Goal: Navigation & Orientation: Find specific page/section

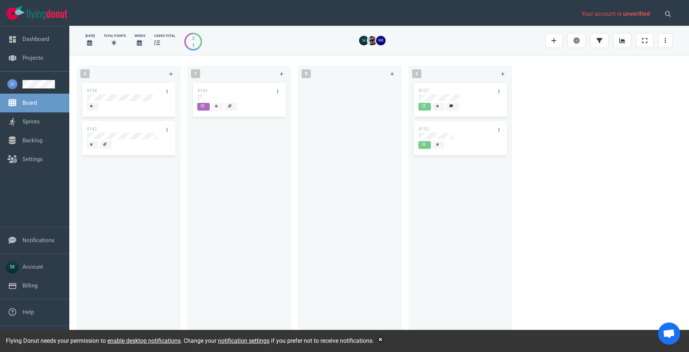
click at [243, 91] on div "#143" at bounding box center [232, 90] width 79 height 15
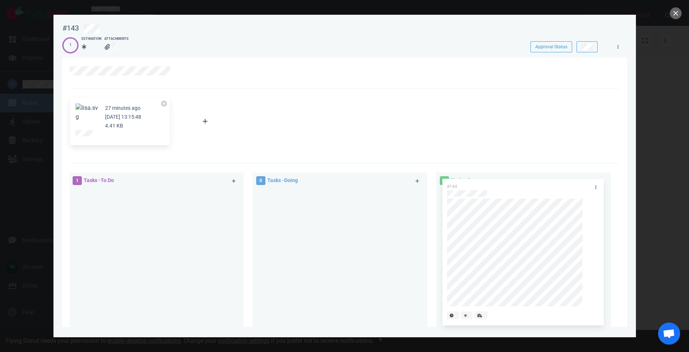
drag, startPoint x: 127, startPoint y: 198, endPoint x: 495, endPoint y: 187, distance: 367.8
click at [239, 188] on div "#144" at bounding box center [156, 263] width 166 height 151
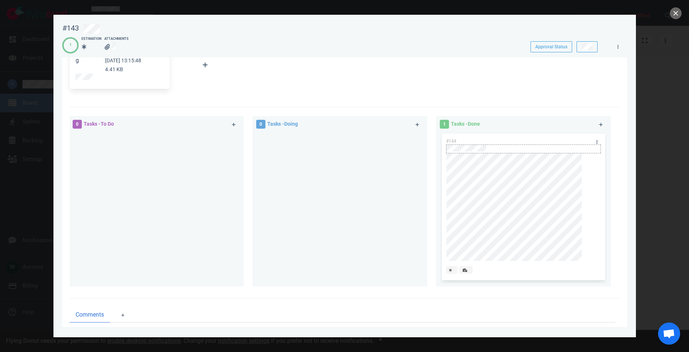
scroll to position [84, 0]
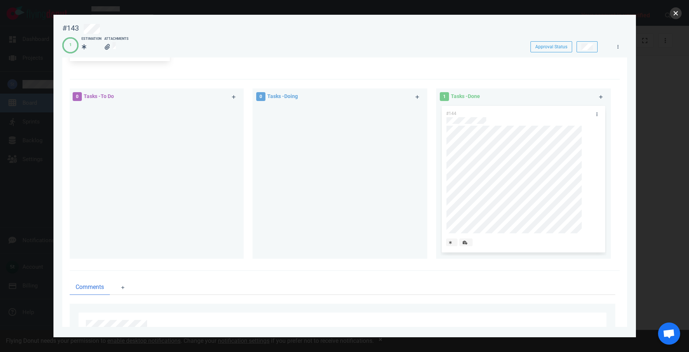
click at [675, 12] on button "close" at bounding box center [675, 13] width 12 height 12
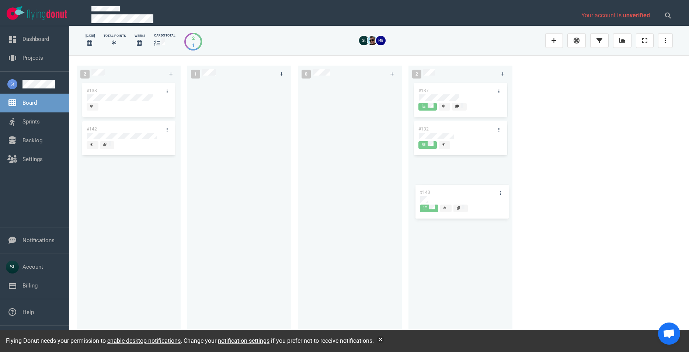
drag, startPoint x: 224, startPoint y: 90, endPoint x: 446, endPoint y: 192, distance: 244.5
click at [287, 120] on div "#143" at bounding box center [239, 100] width 95 height 38
click at [139, 105] on div at bounding box center [129, 108] width 84 height 10
click at [138, 101] on div at bounding box center [129, 98] width 84 height 9
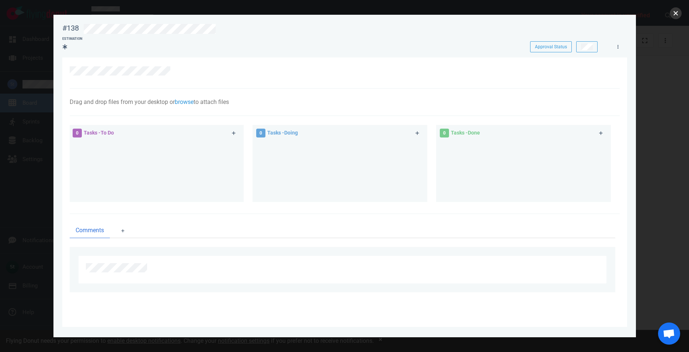
click at [675, 18] on button "close" at bounding box center [675, 13] width 12 height 12
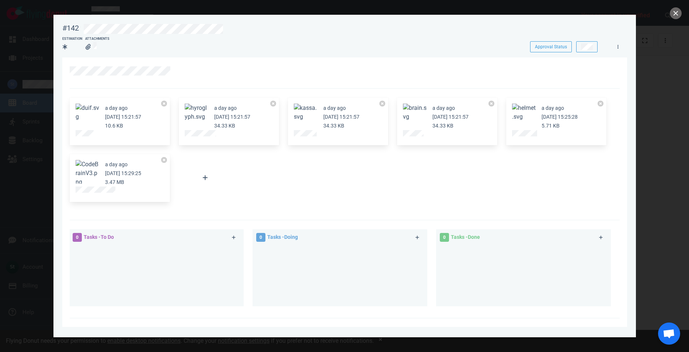
click at [672, 21] on div at bounding box center [344, 176] width 689 height 352
click at [673, 20] on div at bounding box center [344, 176] width 689 height 352
click at [672, 17] on button "close" at bounding box center [675, 13] width 12 height 12
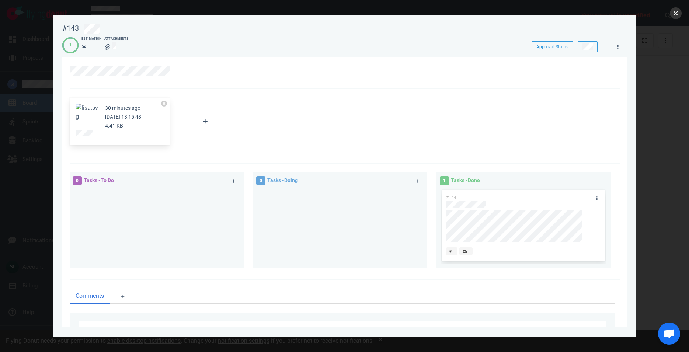
click at [672, 16] on button "close" at bounding box center [675, 13] width 12 height 12
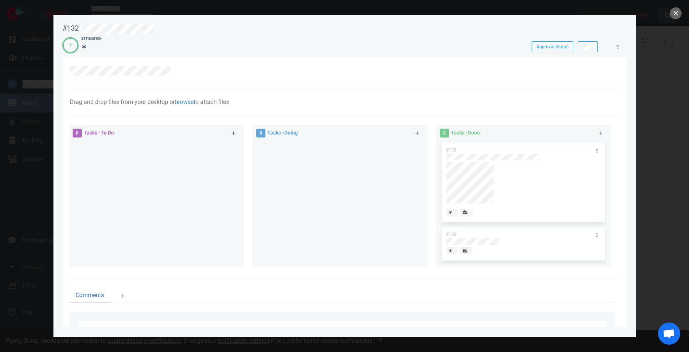
click at [674, 16] on button "close" at bounding box center [675, 13] width 12 height 12
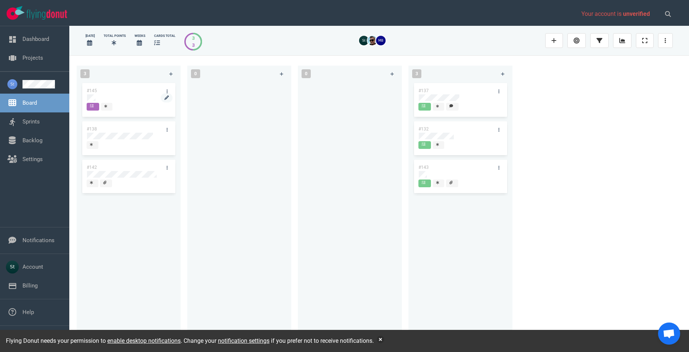
click at [96, 98] on div at bounding box center [128, 97] width 83 height 7
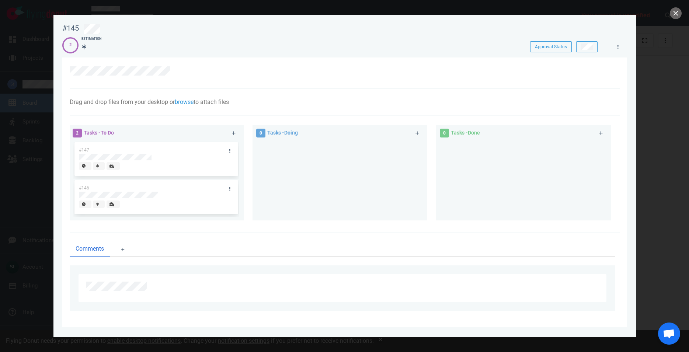
click at [294, 169] on div at bounding box center [340, 178] width 166 height 74
click at [680, 10] on div at bounding box center [344, 176] width 689 height 352
click at [675, 10] on button "close" at bounding box center [675, 13] width 12 height 12
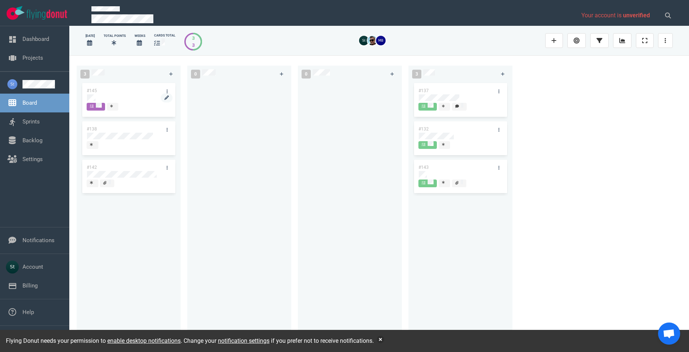
click at [95, 99] on div at bounding box center [128, 97] width 83 height 7
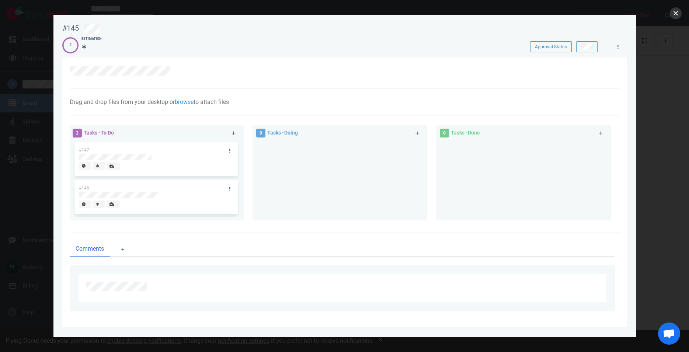
click at [671, 16] on button "close" at bounding box center [675, 13] width 12 height 12
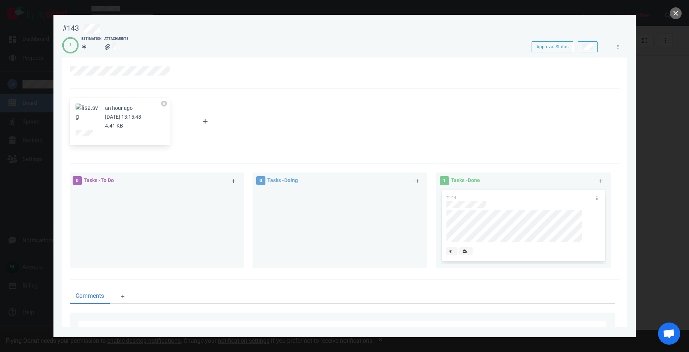
click at [681, 11] on div at bounding box center [344, 176] width 689 height 352
click at [678, 11] on button "close" at bounding box center [675, 13] width 12 height 12
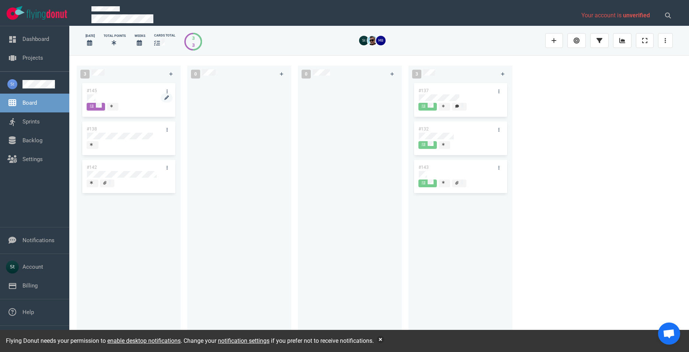
click at [98, 97] on div at bounding box center [128, 97] width 83 height 7
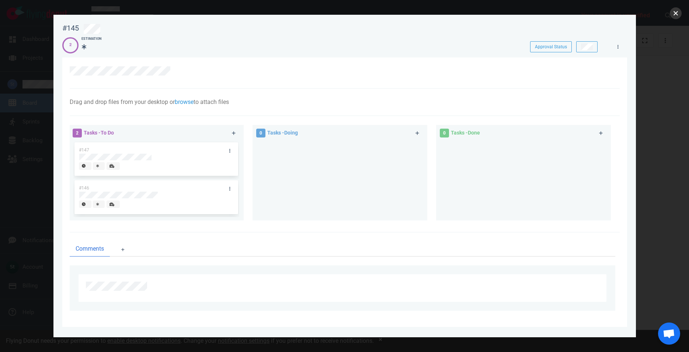
click at [671, 15] on button "close" at bounding box center [675, 13] width 12 height 12
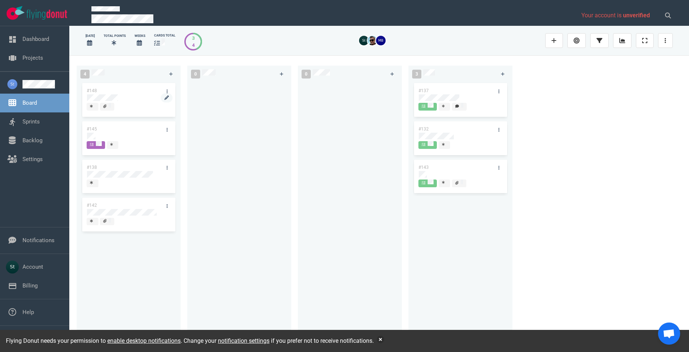
click at [122, 97] on div at bounding box center [128, 97] width 83 height 7
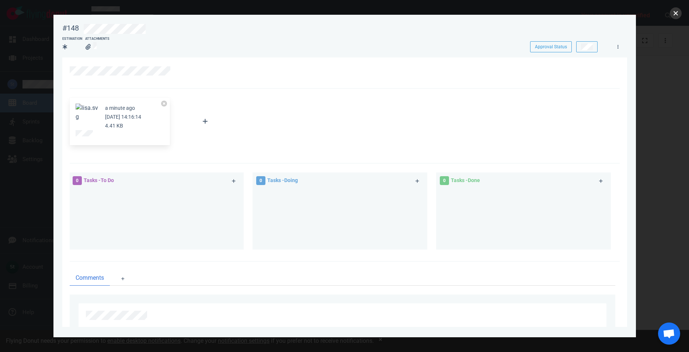
click at [675, 14] on button "close" at bounding box center [675, 13] width 12 height 12
click at [678, 9] on button "close" at bounding box center [675, 13] width 12 height 12
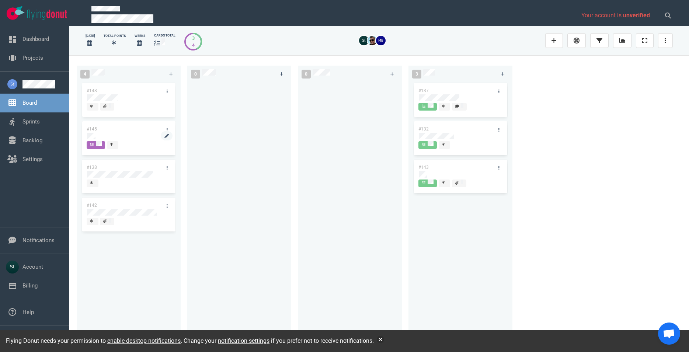
click at [120, 134] on div at bounding box center [128, 136] width 83 height 7
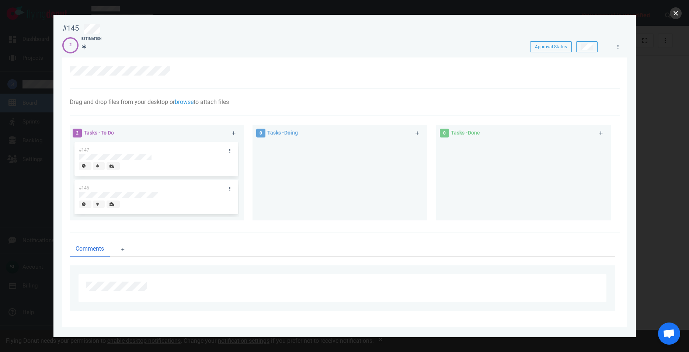
click at [677, 11] on button "close" at bounding box center [675, 13] width 12 height 12
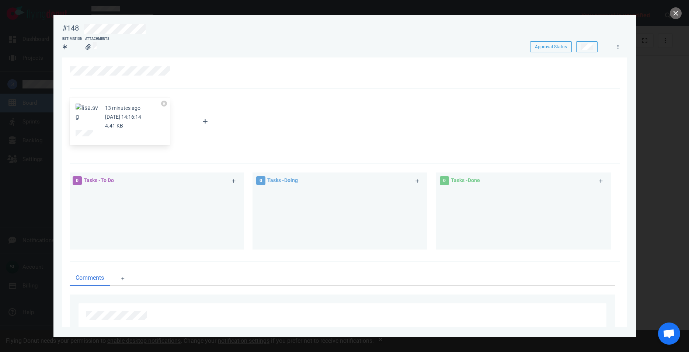
click at [676, 19] on div at bounding box center [344, 176] width 689 height 352
click at [676, 11] on button "close" at bounding box center [675, 13] width 12 height 12
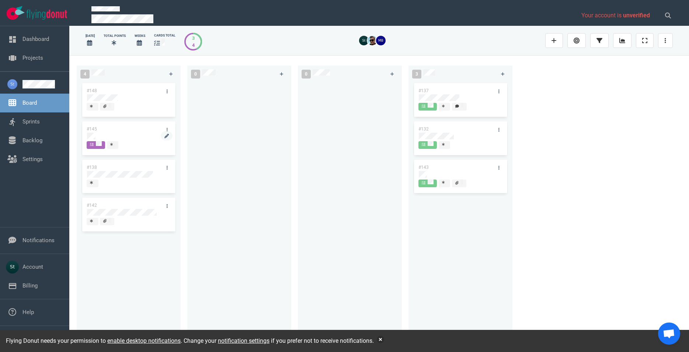
click at [128, 141] on div at bounding box center [129, 136] width 84 height 9
